Goal: Task Accomplishment & Management: Manage account settings

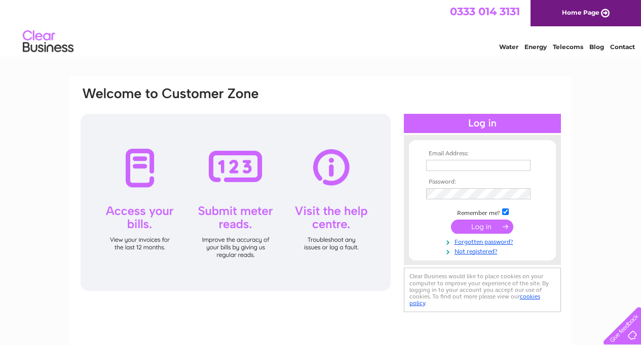
type input "ar-fan@hotmail.co.uk"
click at [492, 228] on input "submit" at bounding box center [482, 227] width 62 height 14
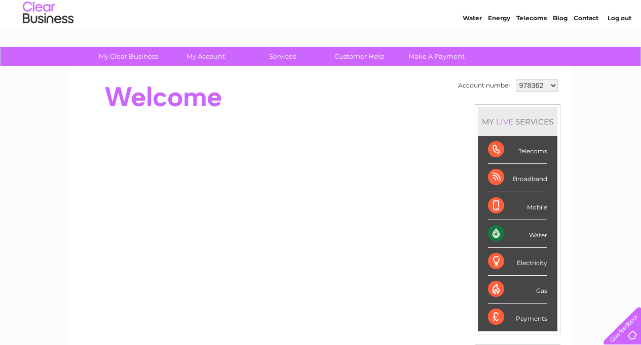
scroll to position [30, 0]
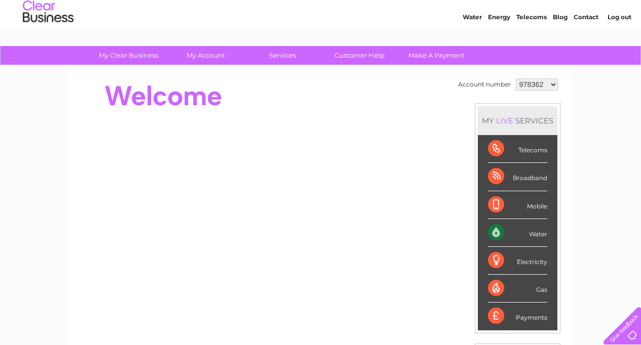
click at [539, 83] on select "978362 3025371" at bounding box center [537, 85] width 42 height 12
click at [496, 310] on div "Payments" at bounding box center [517, 316] width 59 height 27
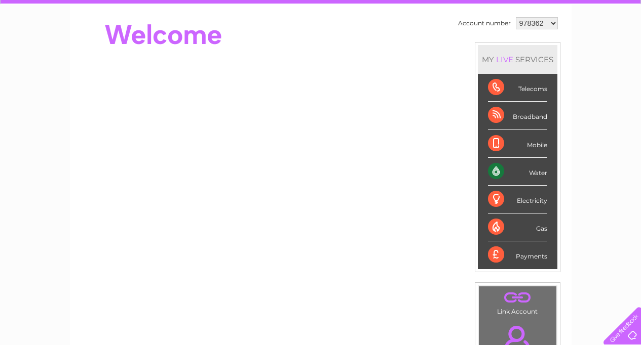
scroll to position [0, 0]
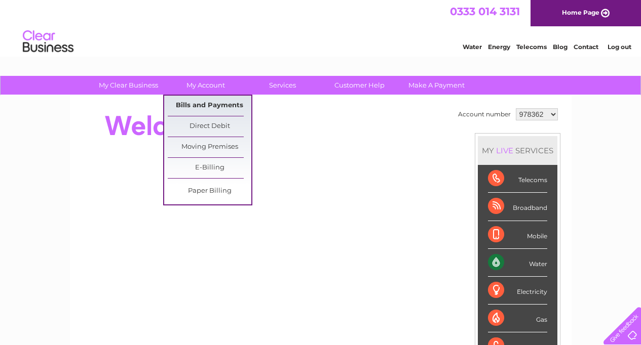
click at [206, 105] on link "Bills and Payments" at bounding box center [210, 106] width 84 height 20
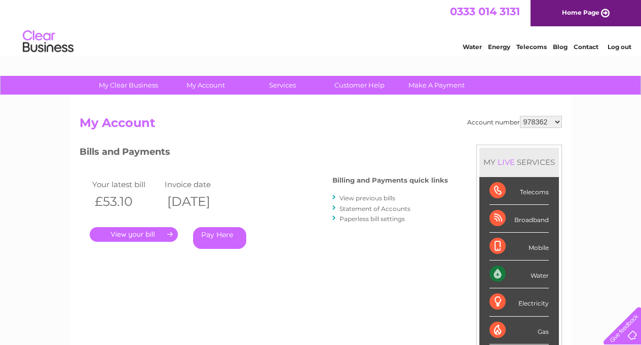
click at [387, 197] on link "View previous bills" at bounding box center [367, 199] width 56 height 8
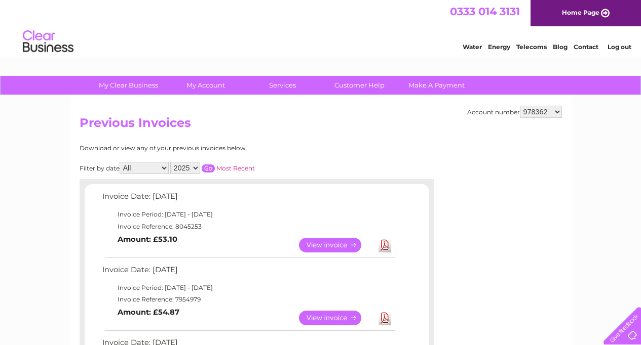
click at [336, 242] on link "View" at bounding box center [336, 245] width 74 height 15
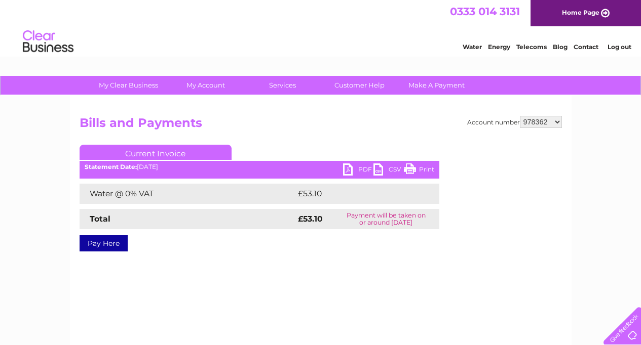
click at [362, 170] on link "PDF" at bounding box center [358, 171] width 30 height 15
click at [557, 123] on select "978362 3025371" at bounding box center [541, 122] width 42 height 12
select select "3025371"
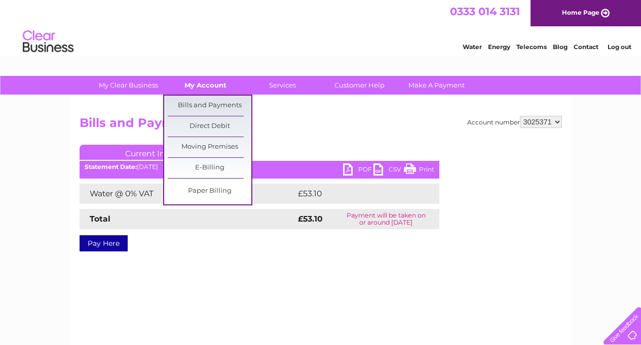
click at [213, 83] on link "My Account" at bounding box center [206, 85] width 84 height 19
click at [213, 106] on link "Bills and Payments" at bounding box center [210, 106] width 84 height 20
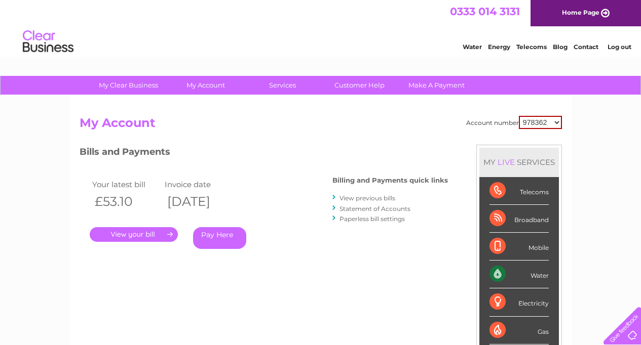
click at [155, 233] on link "." at bounding box center [134, 234] width 88 height 15
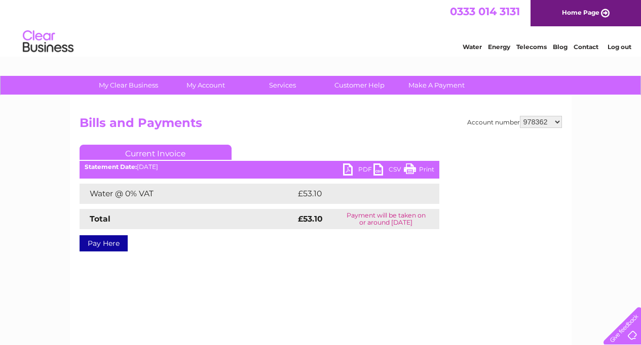
click at [363, 169] on link "PDF" at bounding box center [358, 171] width 30 height 15
click at [554, 123] on select "978362 3025371" at bounding box center [541, 122] width 42 height 12
select select "3025371"
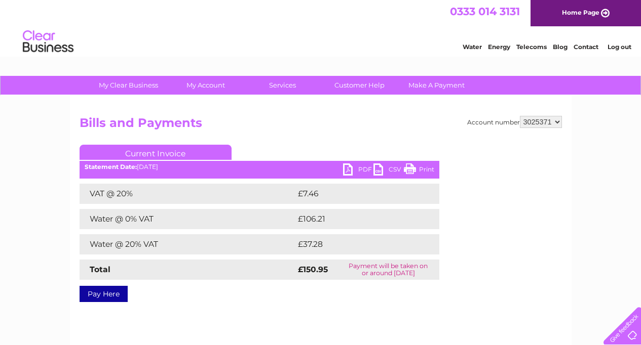
click at [358, 170] on link "PDF" at bounding box center [358, 171] width 30 height 15
